Goal: Task Accomplishment & Management: Use online tool/utility

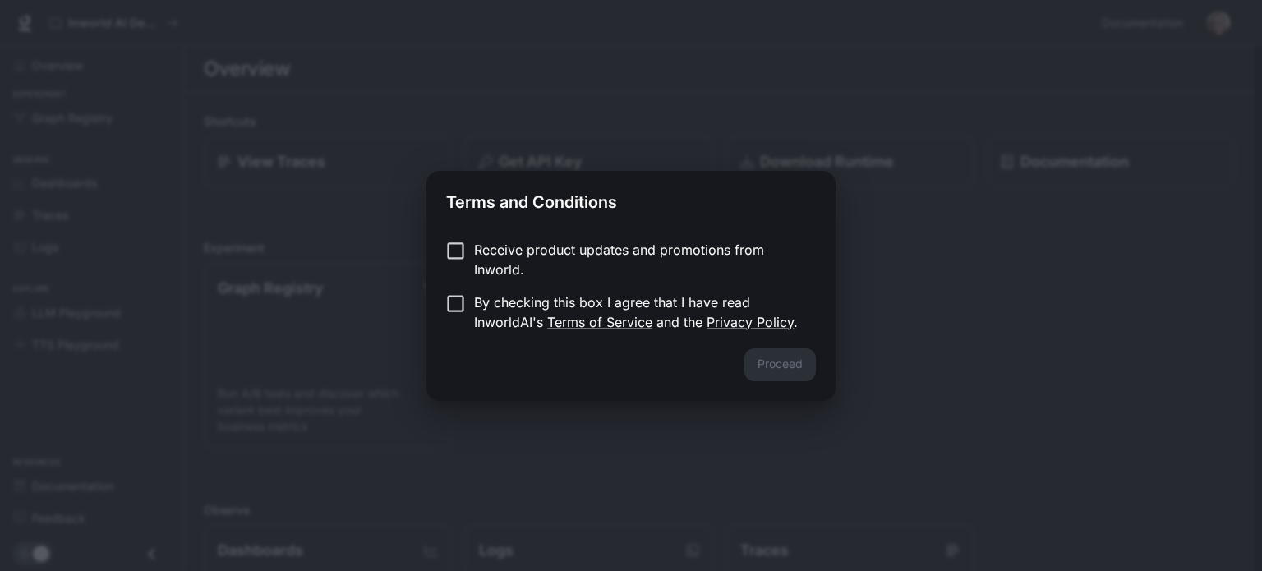
click at [595, 249] on p "Receive product updates and promotions from Inworld." at bounding box center [638, 259] width 329 height 39
click at [812, 375] on button "Proceed" at bounding box center [779, 364] width 71 height 33
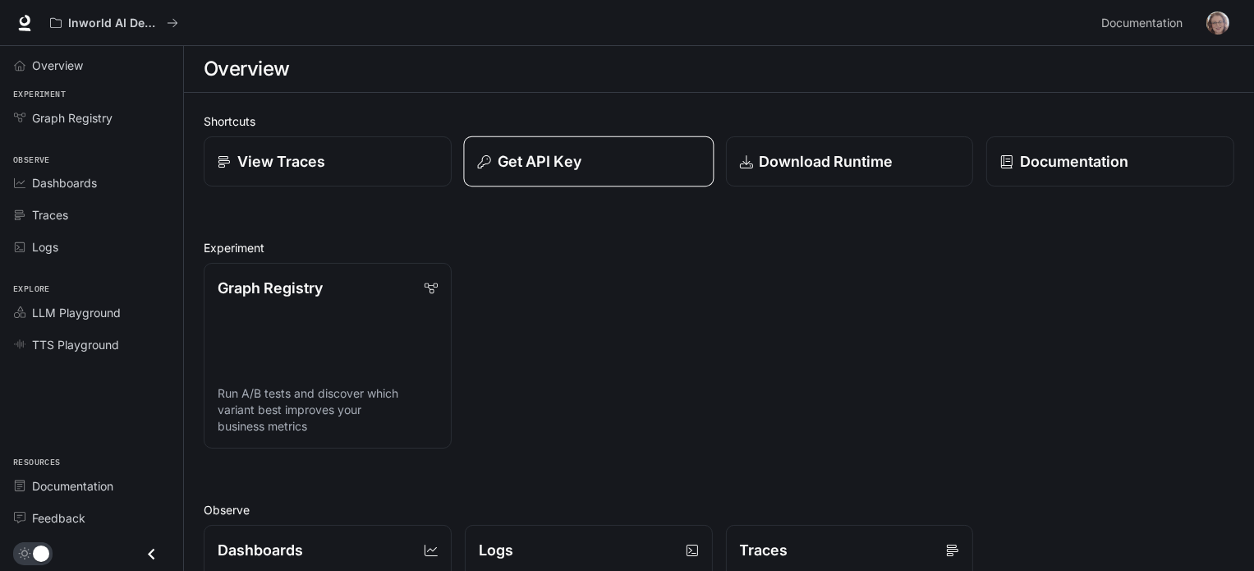
click at [529, 170] on p "Get API Key" at bounding box center [540, 161] width 84 height 22
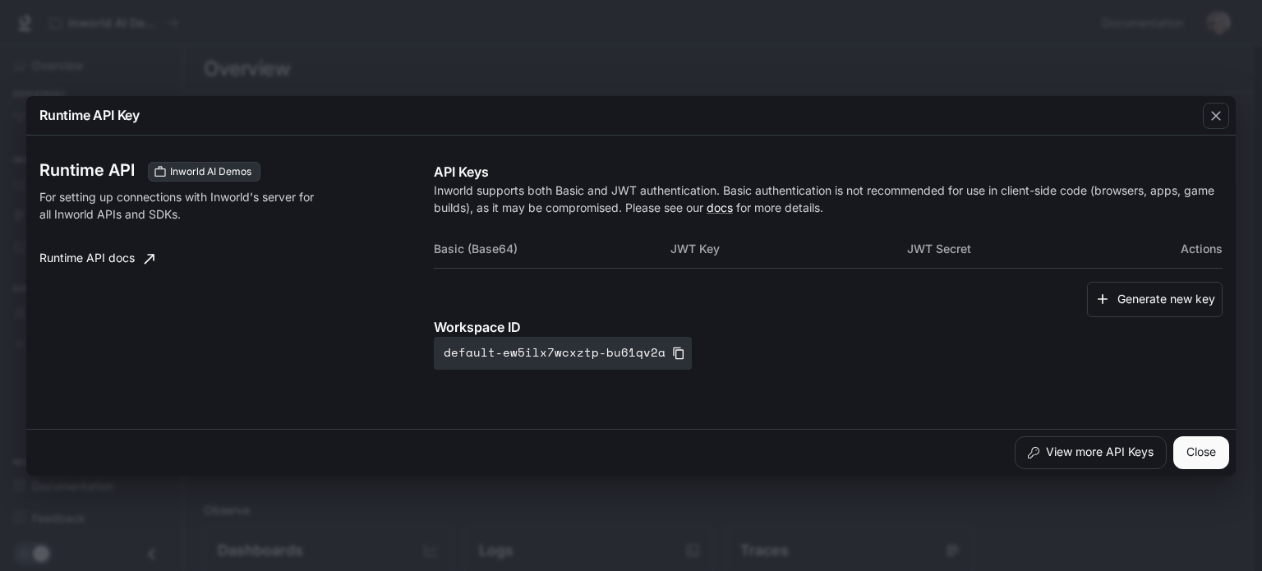
click at [352, 46] on div "Runtime API Key Runtime API Inworld AI Demos For setting up connections with In…" at bounding box center [631, 285] width 1262 height 571
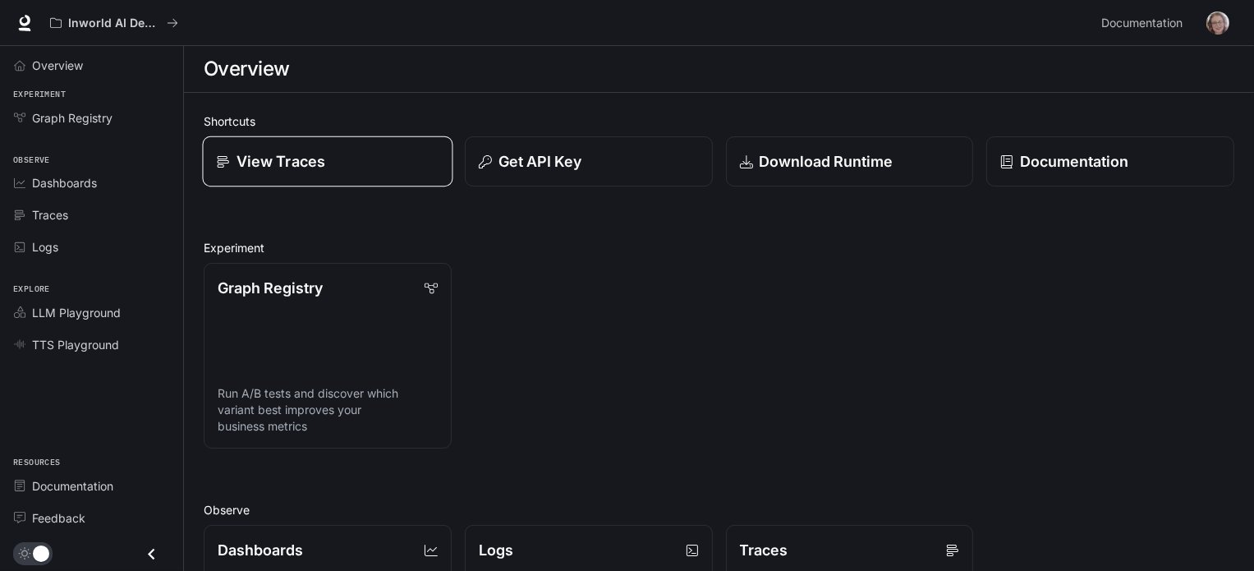
click at [307, 172] on p "View Traces" at bounding box center [281, 161] width 89 height 22
